Goal: Information Seeking & Learning: Learn about a topic

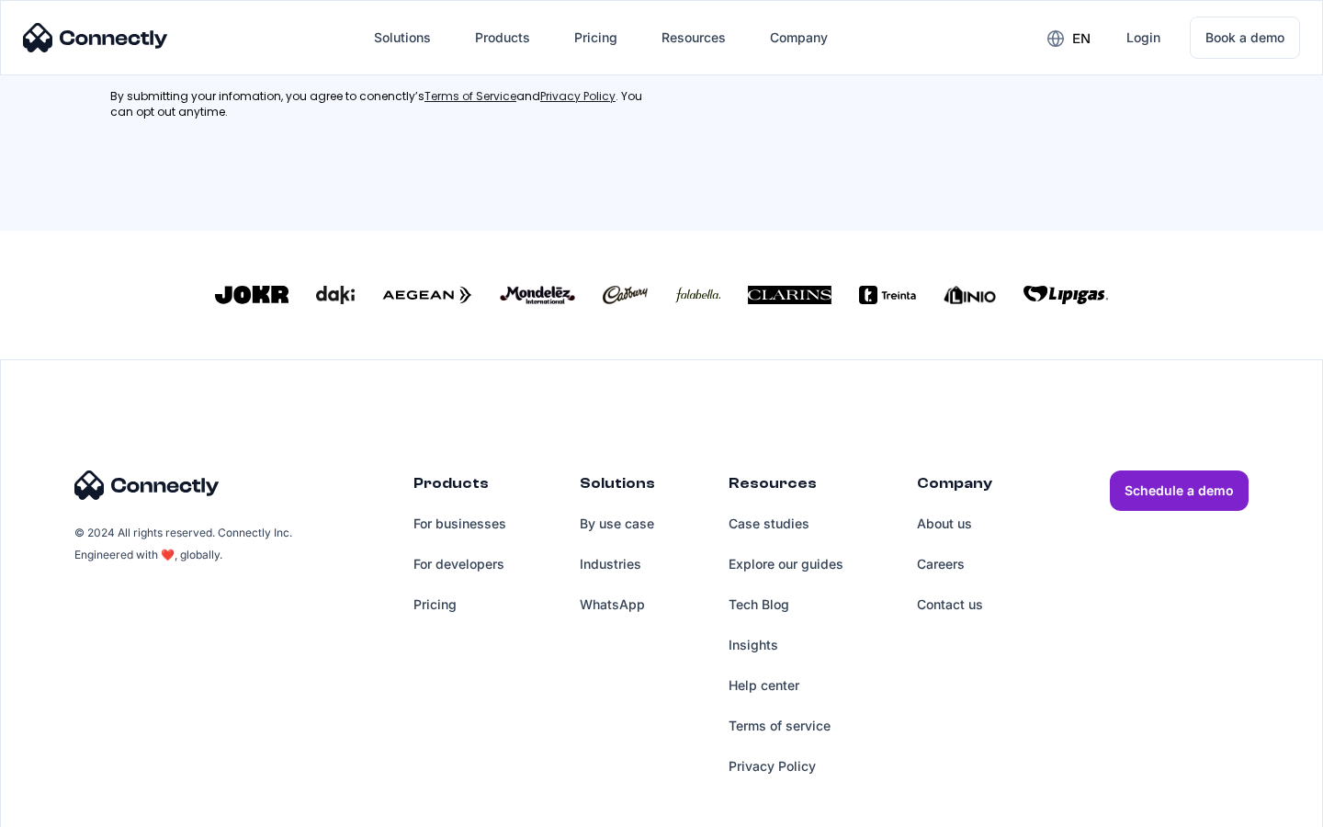
scroll to position [827, 0]
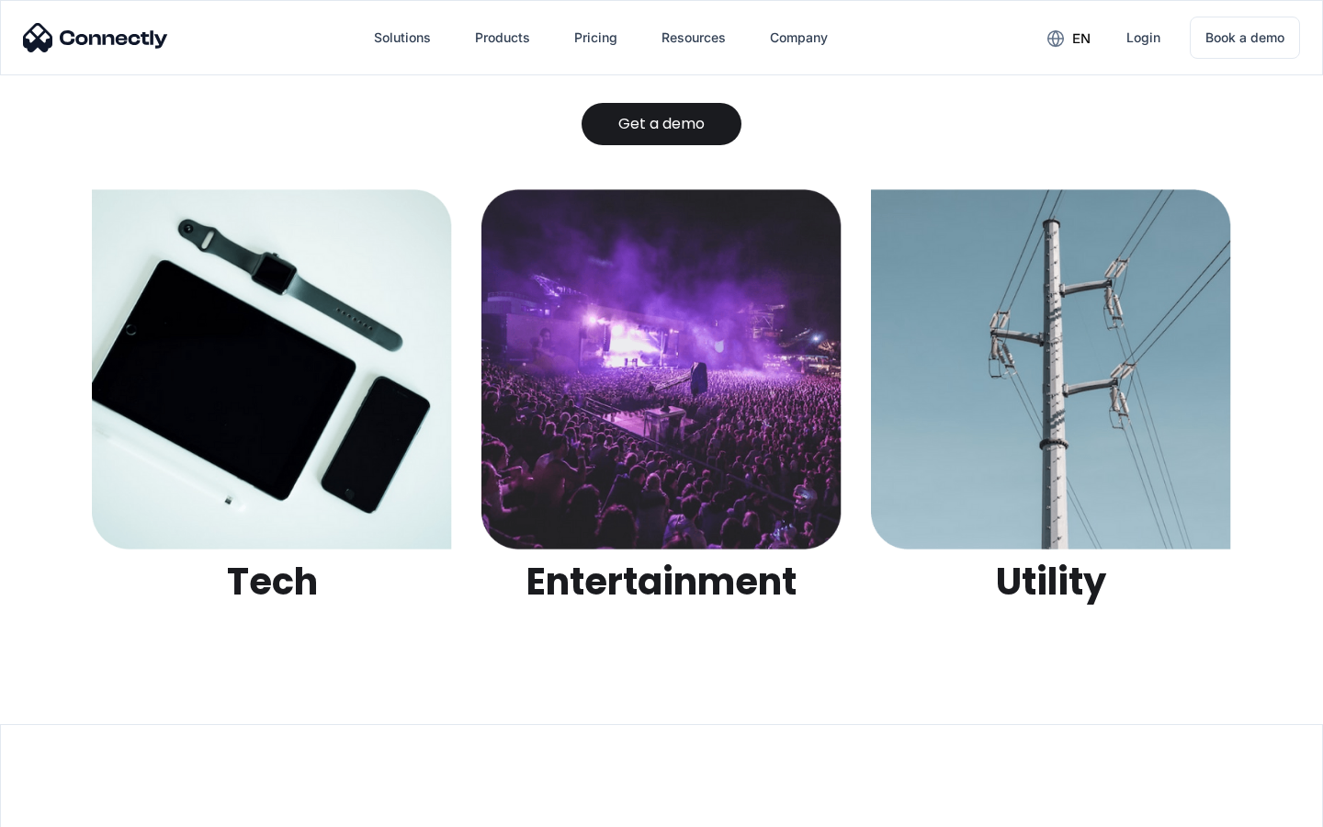
scroll to position [5796, 0]
